Goal: Task Accomplishment & Management: Manage account settings

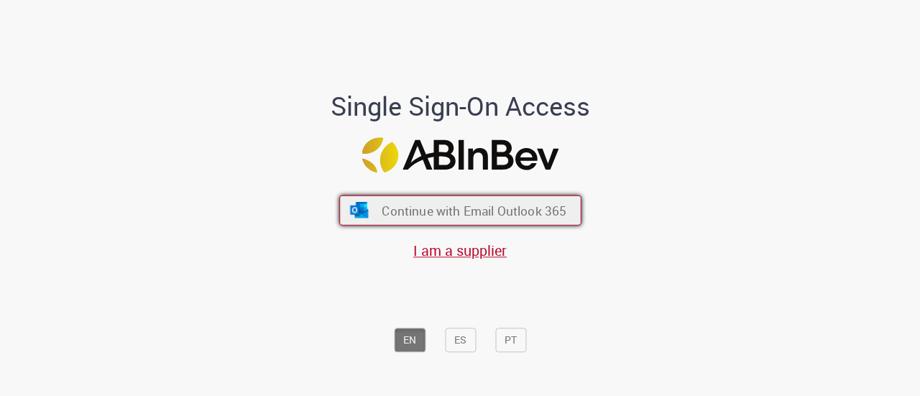
click at [429, 203] on span "Continue with Email Outlook 365" at bounding box center [474, 210] width 185 height 17
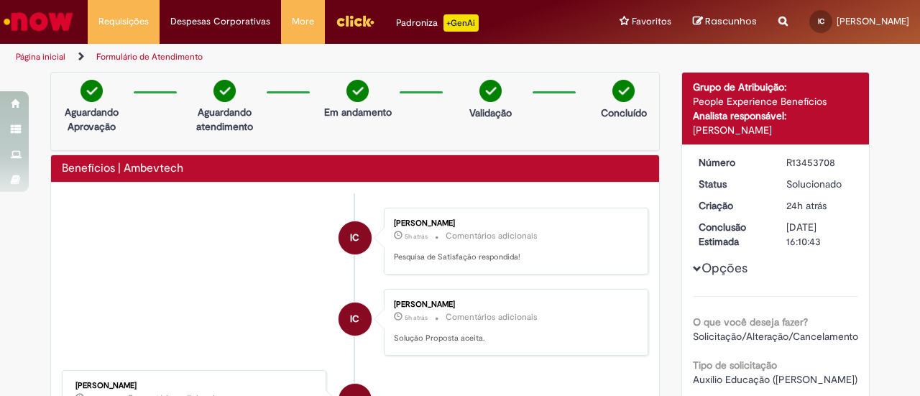
click at [38, 13] on img "Ir para a Homepage" at bounding box center [38, 21] width 74 height 29
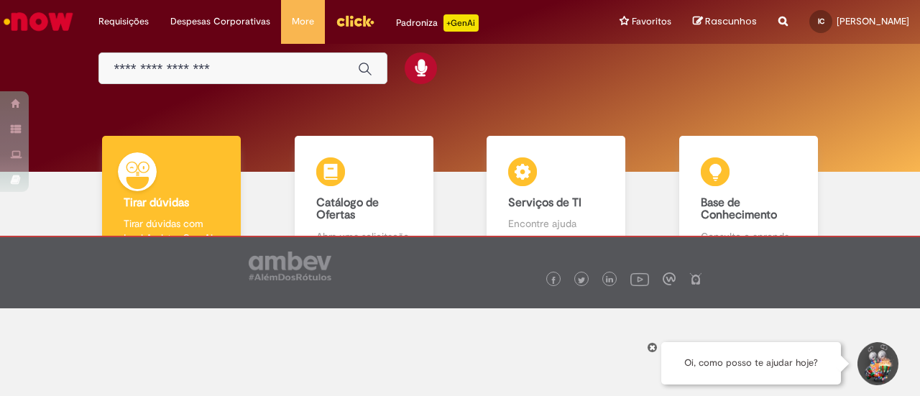
scroll to position [96, 0]
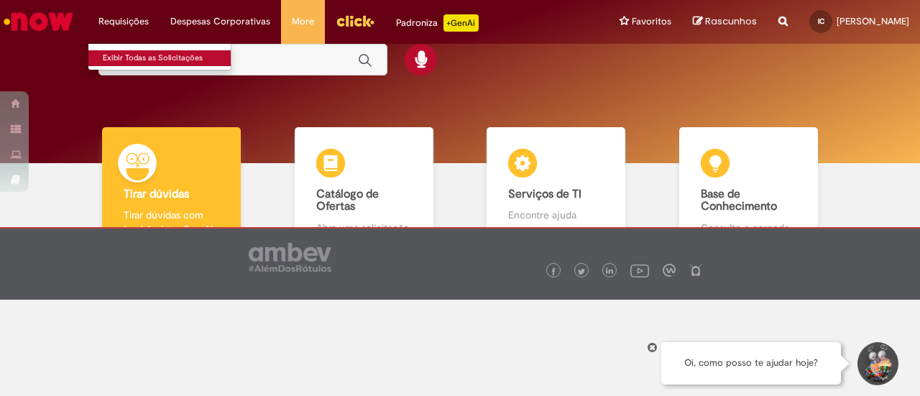
click at [137, 52] on link "Exibir Todas as Solicitações" at bounding box center [167, 58] width 158 height 16
